Goal: Use online tool/utility: Utilize a website feature to perform a specific function

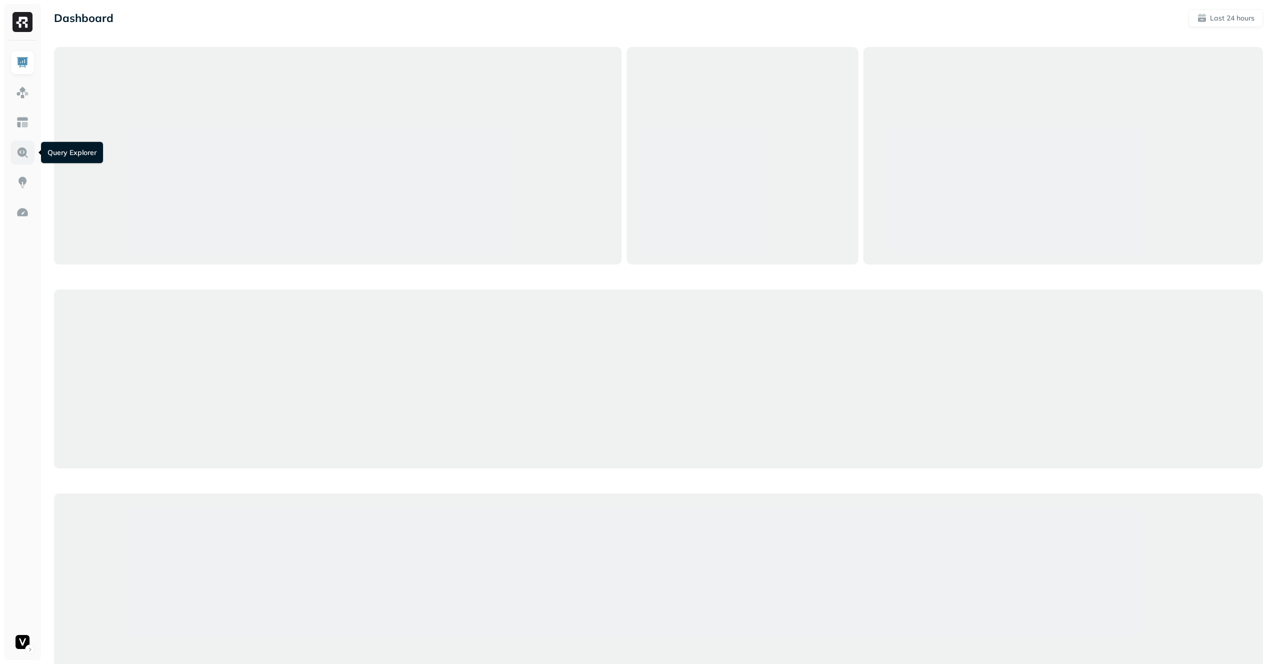
click at [28, 151] on img at bounding box center [22, 152] width 13 height 13
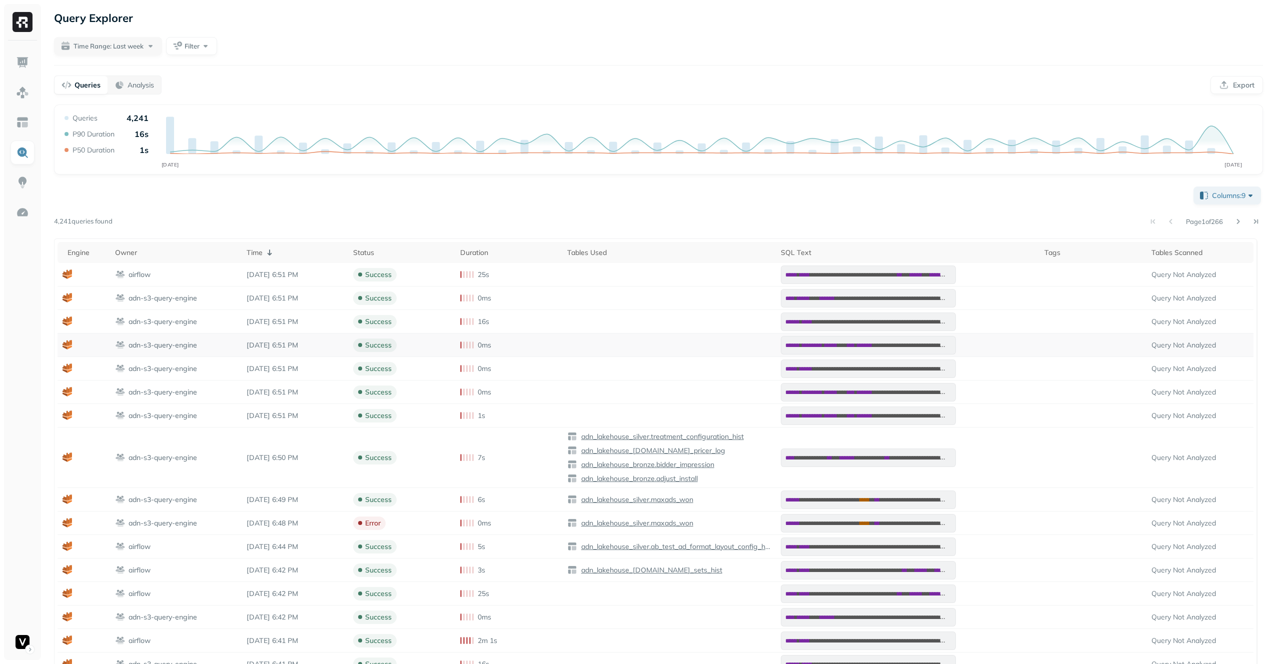
scroll to position [24, 0]
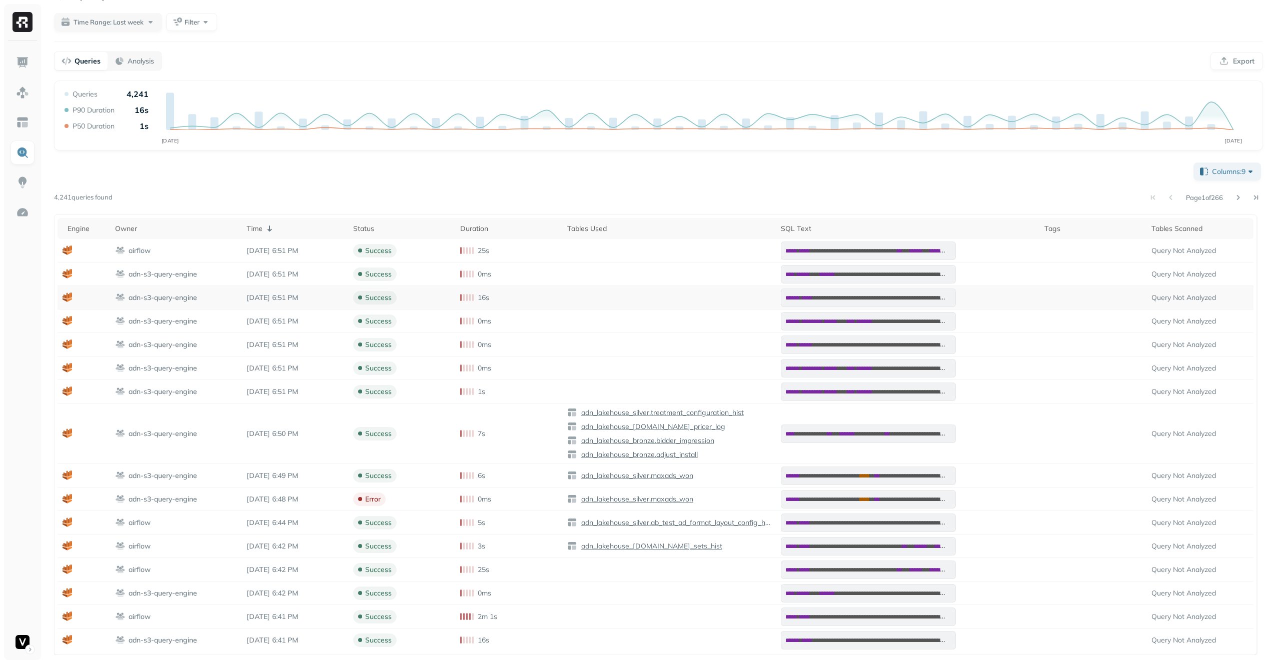
click at [174, 299] on p "adn-s3-query-engine" at bounding box center [163, 298] width 69 height 10
click at [141, 63] on p "Analysis" at bounding box center [141, 62] width 27 height 10
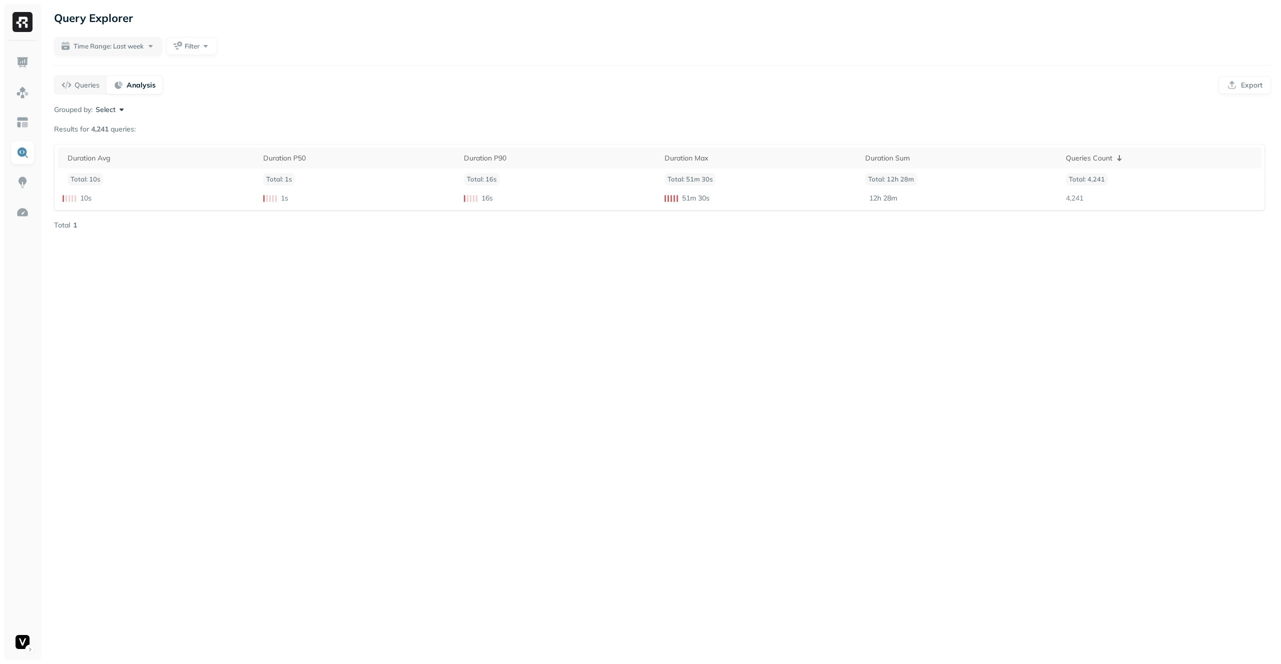
click at [112, 112] on button "Select" at bounding box center [111, 110] width 31 height 10
click at [119, 177] on p "Assets Referenced" at bounding box center [97, 175] width 71 height 12
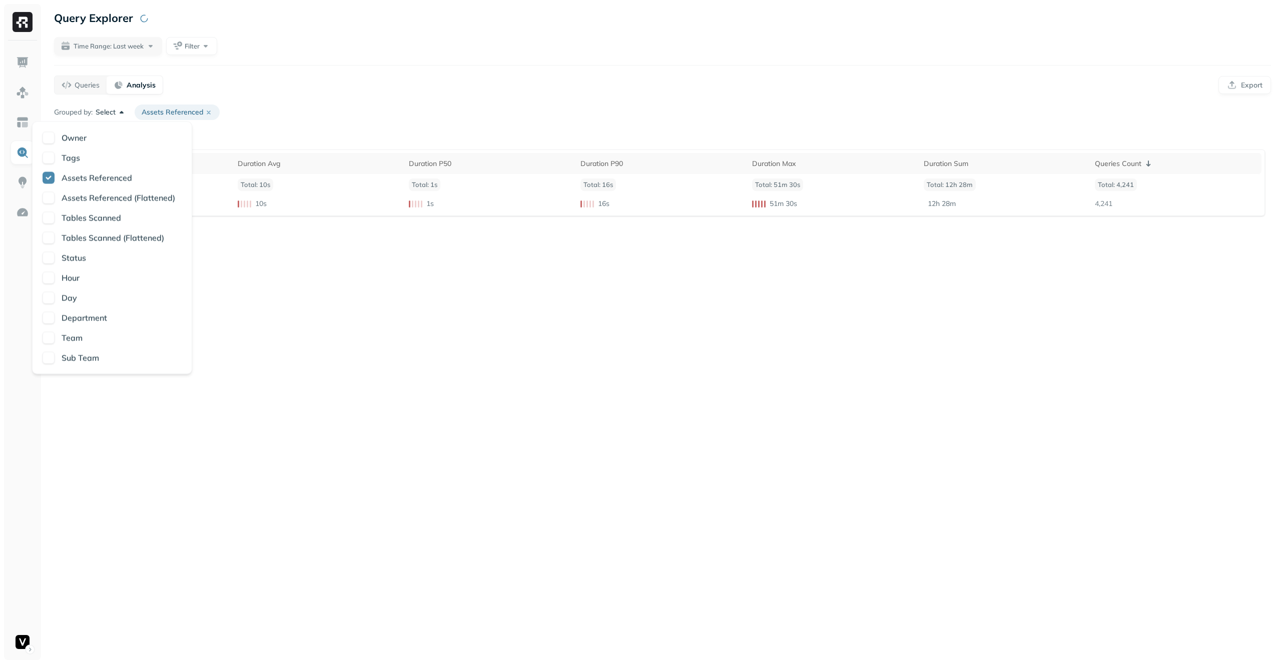
click at [292, 106] on div "Grouped by: Select Assets Referenced" at bounding box center [662, 113] width 1217 height 16
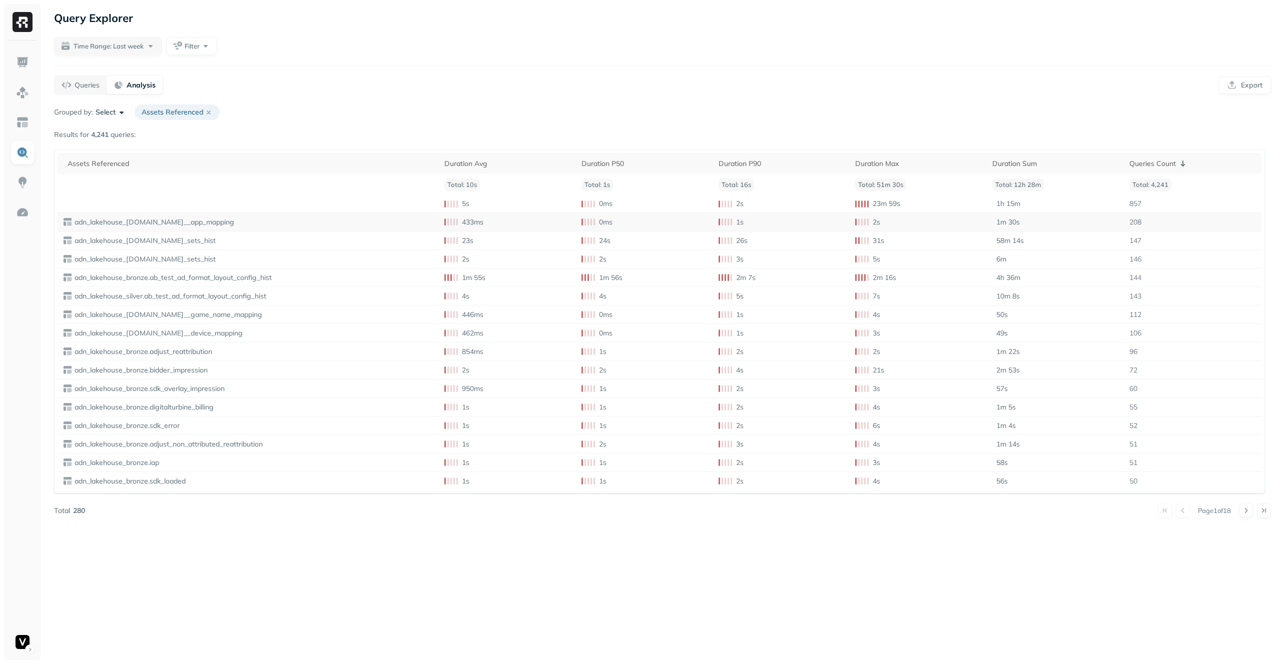
click at [189, 221] on p "adn_lakehouse_[DOMAIN_NAME]__app_mapping" at bounding box center [254, 223] width 362 height 10
click at [268, 232] on td "adn_lakehouse_[DOMAIN_NAME]_sets_hist" at bounding box center [249, 241] width 382 height 19
click at [152, 477] on p "adn_lakehouse_bronze.sdk_loaded" at bounding box center [254, 482] width 362 height 10
click at [156, 480] on p "adn_lakehouse_bronze.sdk_loaded" at bounding box center [254, 482] width 362 height 10
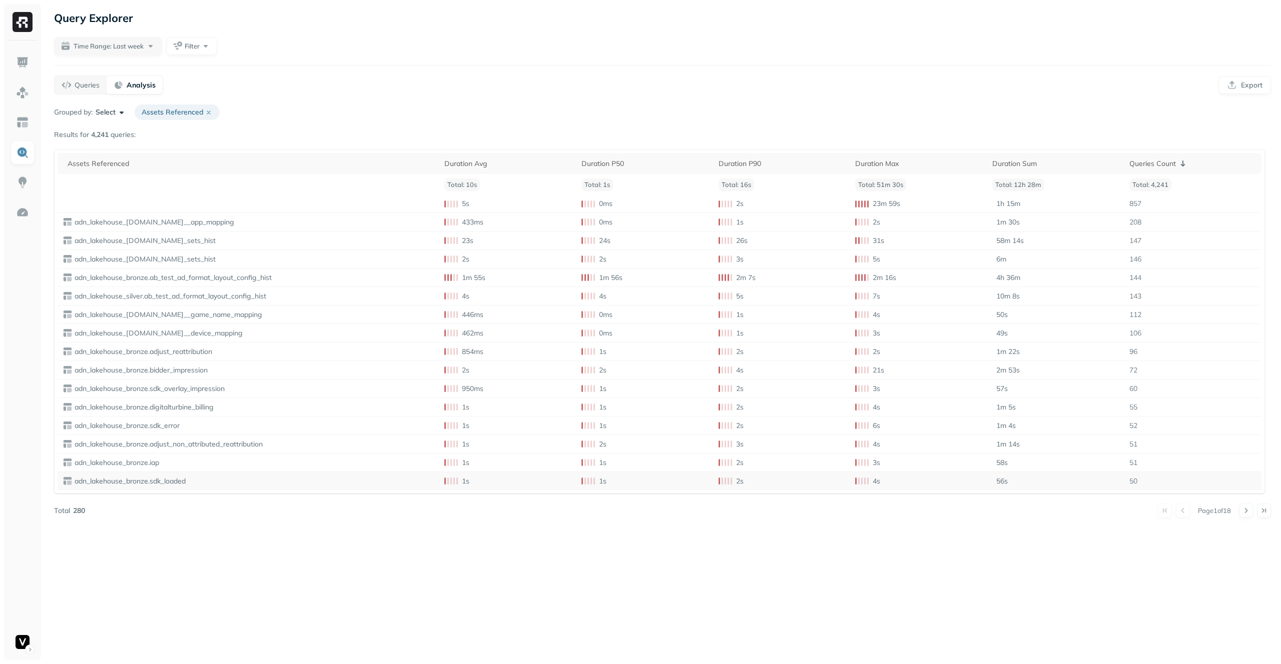
click at [156, 480] on p "adn_lakehouse_bronze.sdk_loaded" at bounding box center [254, 482] width 362 height 10
click at [168, 347] on p "adn_lakehouse_bronze.adjust_reattribution" at bounding box center [254, 352] width 362 height 10
click at [90, 86] on p "Queries" at bounding box center [87, 86] width 25 height 10
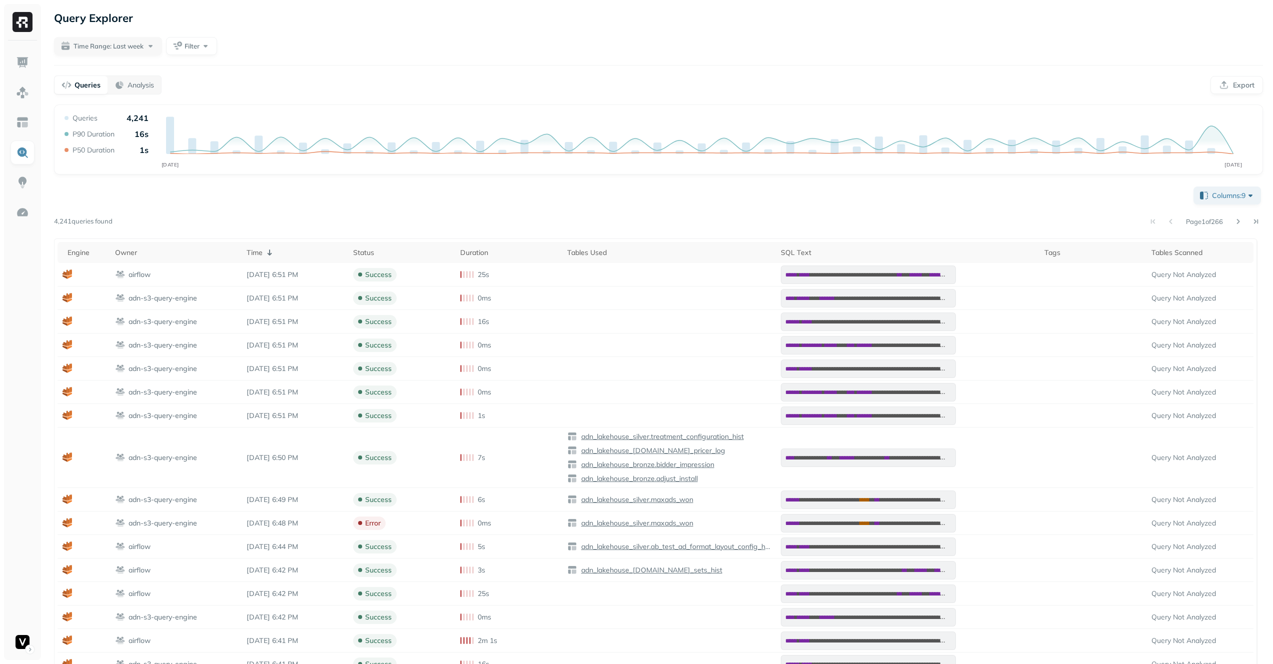
click at [564, 24] on div "Query Explorer" at bounding box center [658, 18] width 1209 height 18
